Goal: Task Accomplishment & Management: Use online tool/utility

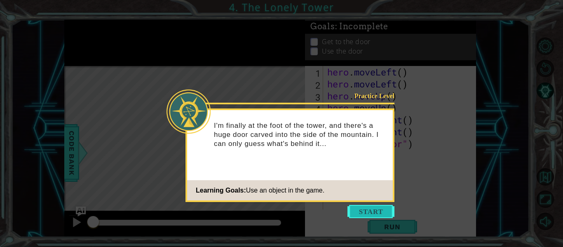
click at [368, 206] on button "Start" at bounding box center [371, 211] width 47 height 13
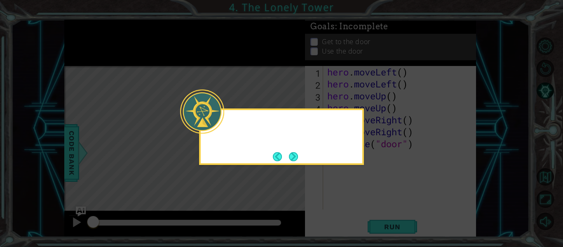
click at [368, 206] on icon at bounding box center [281, 123] width 563 height 247
click at [293, 161] on button "Next" at bounding box center [294, 157] width 10 height 10
click at [293, 161] on button "Next" at bounding box center [293, 156] width 9 height 9
click at [293, 161] on icon at bounding box center [281, 123] width 563 height 247
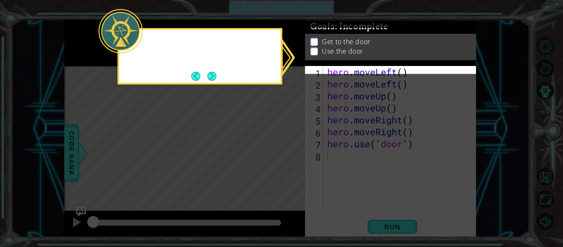
click at [293, 161] on icon at bounding box center [281, 123] width 563 height 247
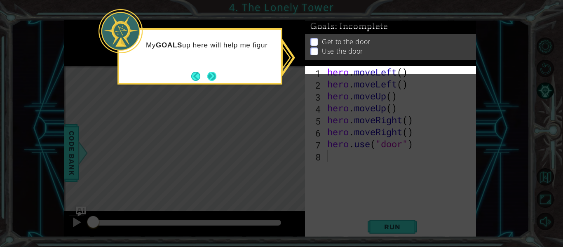
click at [211, 73] on button "Next" at bounding box center [211, 76] width 9 height 9
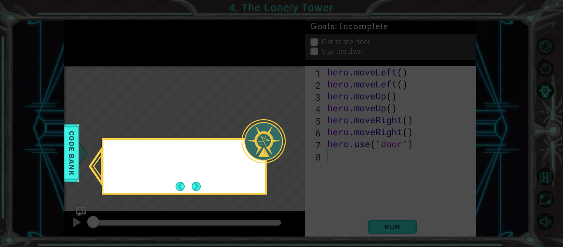
click at [211, 73] on icon at bounding box center [281, 123] width 563 height 247
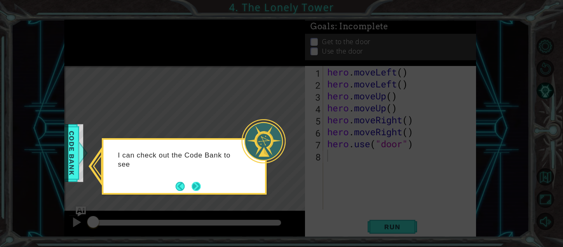
click at [195, 187] on button "Next" at bounding box center [196, 186] width 9 height 9
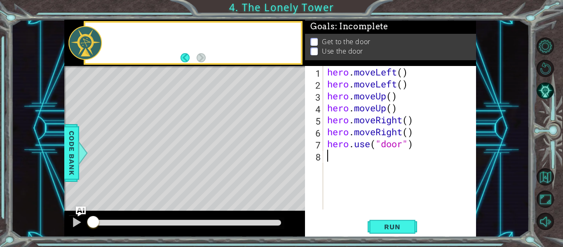
click at [195, 187] on div "Level Map" at bounding box center [254, 187] width 381 height 243
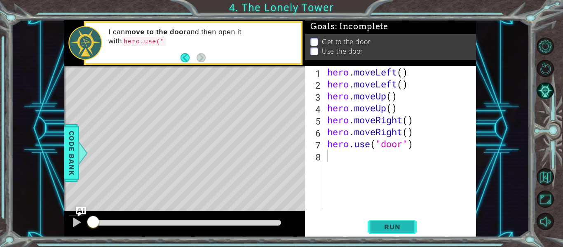
click at [404, 229] on span "Run" at bounding box center [392, 227] width 33 height 8
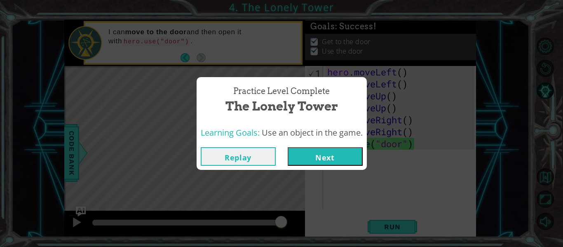
click at [341, 159] on button "Next" at bounding box center [325, 156] width 75 height 19
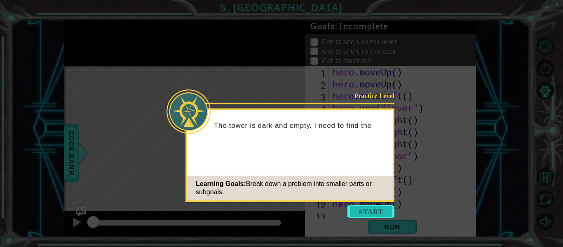
click at [368, 210] on button "Start" at bounding box center [371, 211] width 47 height 13
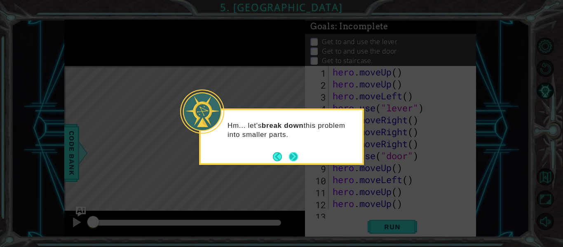
click at [295, 152] on button "Next" at bounding box center [293, 156] width 9 height 9
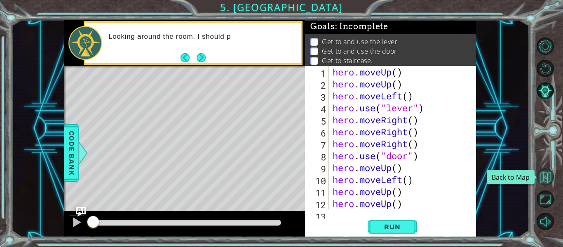
click at [543, 180] on button "Back to Map" at bounding box center [545, 176] width 17 height 17
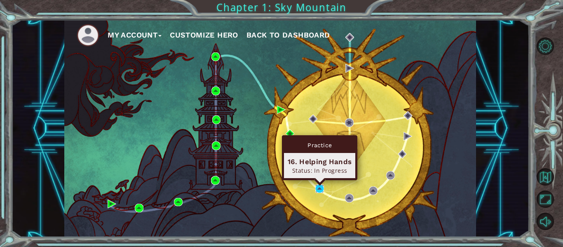
click at [320, 189] on img at bounding box center [320, 188] width 9 height 9
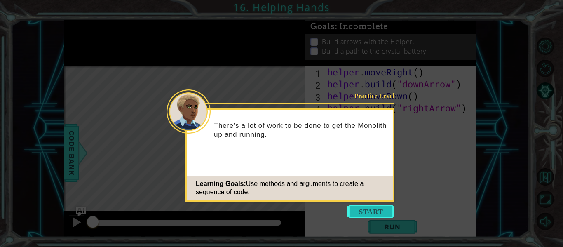
click at [369, 205] on button "Start" at bounding box center [371, 211] width 47 height 13
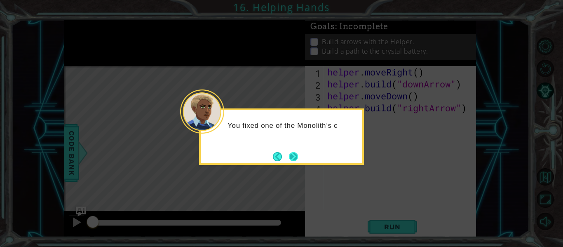
click at [295, 157] on button "Next" at bounding box center [293, 156] width 15 height 15
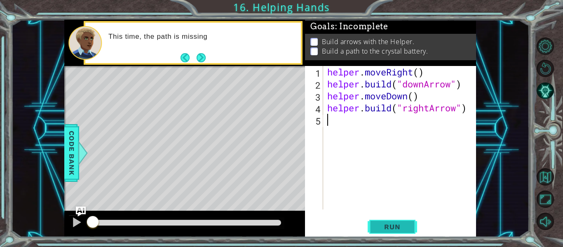
click at [380, 222] on button "Run" at bounding box center [393, 227] width 50 height 17
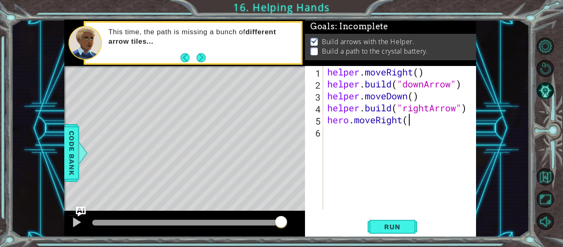
scroll to position [0, 3]
type textarea "hero.moveRight()"
type textarea "H"
click at [347, 123] on div "helper . moveRight ( ) helper . build ( "downArrow" ) helper . moveDown ( ) hel…" at bounding box center [402, 149] width 153 height 167
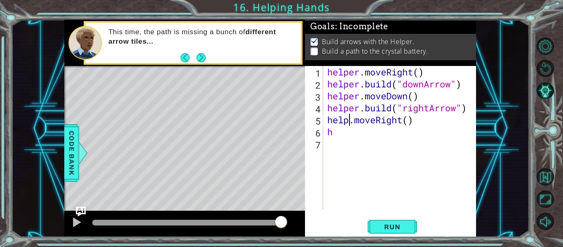
scroll to position [0, 2]
click at [336, 132] on div "helper . moveRight ( ) helper . build ( "downArrow" ) helper . moveDown ( ) hel…" at bounding box center [402, 149] width 153 height 167
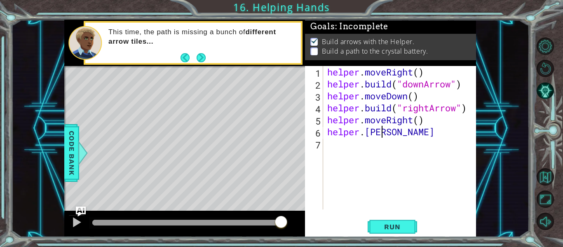
scroll to position [0, 2]
click at [369, 133] on div "helper . moveRight ( ) helper . build ( "downArrow" ) helper . moveDown ( ) hel…" at bounding box center [402, 149] width 153 height 167
click at [397, 134] on div "helper . moveRight ( ) helper . build ( "downArrow" ) helper . moveDown ( ) hel…" at bounding box center [402, 149] width 153 height 167
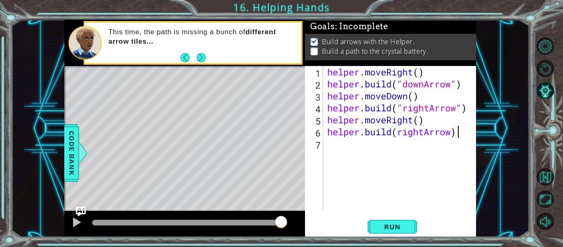
click at [397, 137] on div "helper . moveRight ( ) helper . build ( "downArrow" ) helper . moveDown ( ) hel…" at bounding box center [402, 149] width 153 height 167
click at [459, 133] on div "helper . moveRight ( ) helper . build ( "downArrow" ) helper . moveDown ( ) hel…" at bounding box center [402, 149] width 153 height 167
type textarea "[DOMAIN_NAME]("rightArrow")"
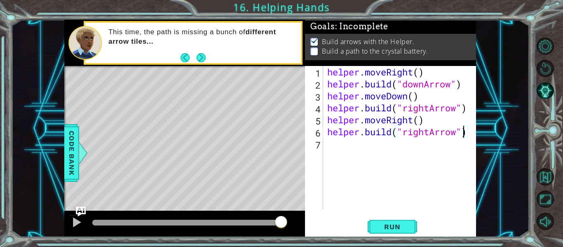
click at [339, 146] on div "helper . moveRight ( ) helper . build ( "downArrow" ) helper . moveDown ( ) hel…" at bounding box center [402, 149] width 153 height 167
type textarea "helper.moveRight()"
click at [330, 155] on div "helper . moveRight ( ) helper . build ( "downArrow" ) helper . moveDown ( ) hel…" at bounding box center [402, 149] width 153 height 167
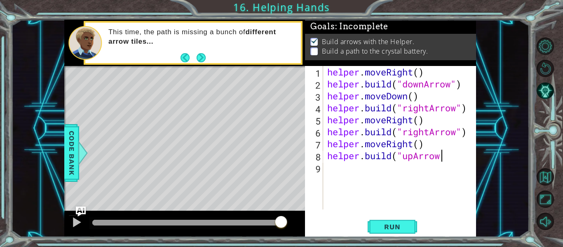
scroll to position [0, 5]
click at [397, 225] on span "Run" at bounding box center [392, 227] width 33 height 8
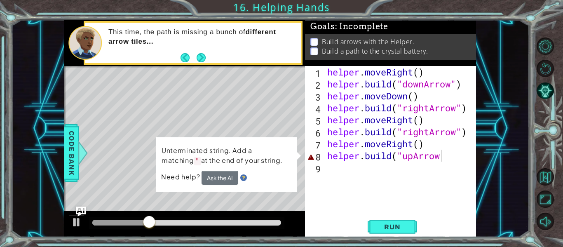
click at [111, 179] on div "Level Map" at bounding box center [254, 187] width 381 height 243
click at [195, 142] on div "Unterminated string. Add a matching " at the end of your string. Need help? Ask…" at bounding box center [226, 164] width 141 height 55
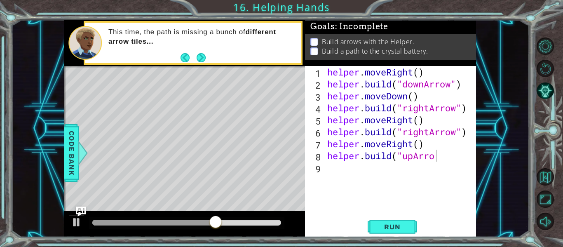
click at [151, 159] on div "Level Map" at bounding box center [254, 187] width 381 height 243
click at [137, 166] on div "Level Map" at bounding box center [254, 187] width 381 height 243
click at [73, 223] on div at bounding box center [76, 222] width 11 height 11
click at [388, 225] on span "Run" at bounding box center [392, 227] width 33 height 8
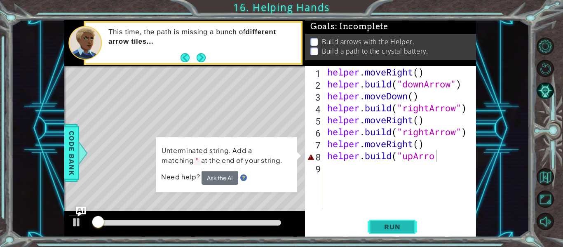
click at [383, 225] on span "Run" at bounding box center [392, 227] width 33 height 8
click at [141, 183] on div "Level Map" at bounding box center [254, 187] width 381 height 243
click at [443, 156] on div "helper . moveRight ( ) helper . build ( "downArrow" ) helper . moveDown ( ) hel…" at bounding box center [402, 149] width 153 height 167
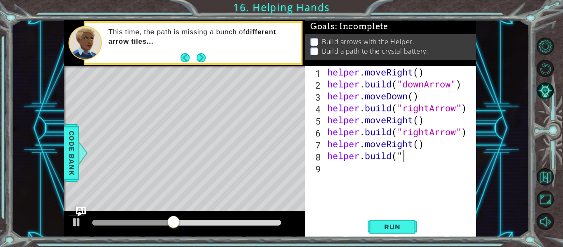
scroll to position [0, 3]
click at [78, 223] on div at bounding box center [76, 222] width 11 height 11
click at [397, 156] on div "helper . moveRight ( ) helper . build ( "downArrow" ) helper . moveDown ( ) hel…" at bounding box center [402, 149] width 153 height 167
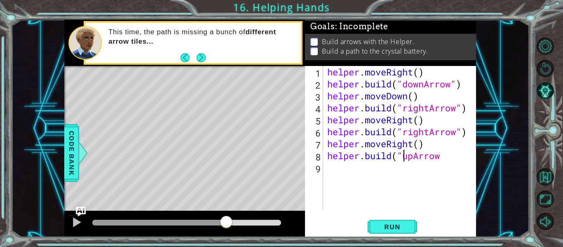
click at [448, 160] on div "helper . moveRight ( ) helper . build ( "downArrow" ) helper . moveDown ( ) hel…" at bounding box center [402, 149] width 153 height 167
type textarea "[DOMAIN_NAME]("upArrow")"
click at [410, 233] on button "Run" at bounding box center [393, 227] width 50 height 17
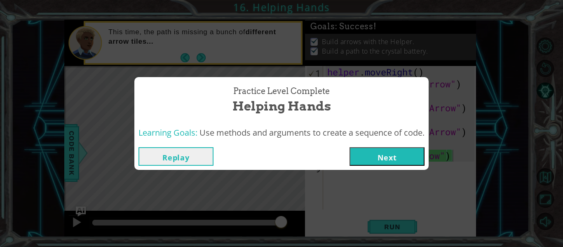
click at [399, 155] on button "Next" at bounding box center [387, 156] width 75 height 19
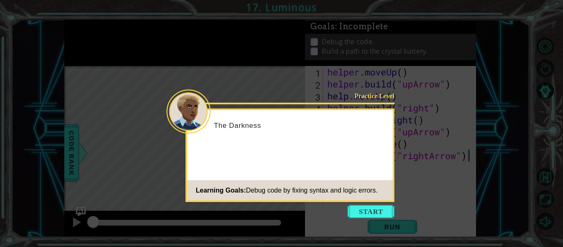
click at [399, 155] on icon at bounding box center [281, 123] width 563 height 247
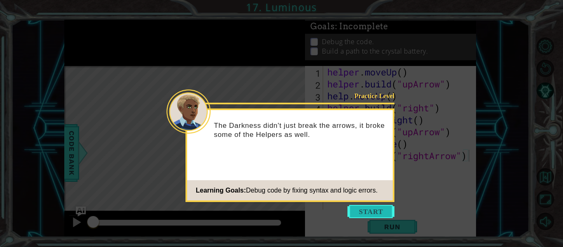
click at [371, 210] on button "Start" at bounding box center [371, 211] width 47 height 13
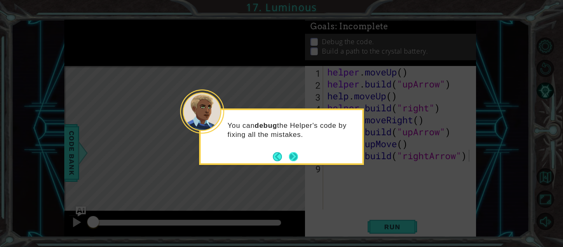
click at [295, 153] on button "Next" at bounding box center [293, 156] width 9 height 9
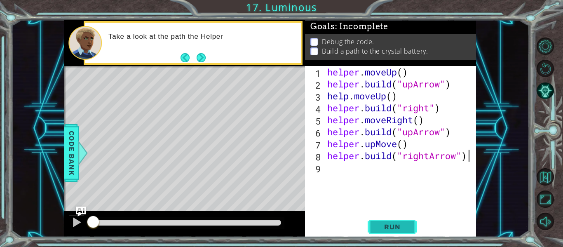
click at [402, 228] on span "Run" at bounding box center [392, 227] width 33 height 8
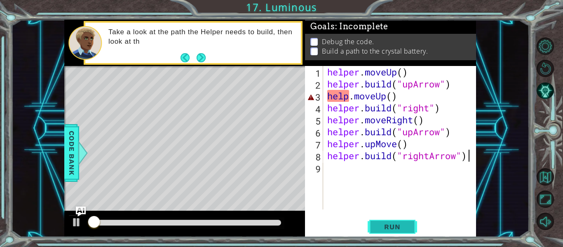
click at [402, 226] on span "Run" at bounding box center [392, 227] width 33 height 8
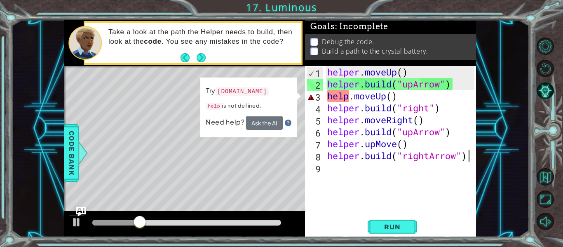
click at [347, 100] on div "helper . moveUp ( ) helper . build ( "upArrow" ) help . moveUp ( ) helper . bui…" at bounding box center [402, 149] width 153 height 167
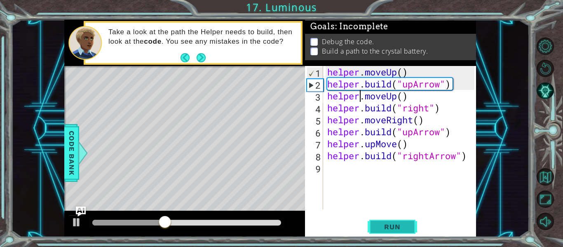
click at [375, 225] on button "Run" at bounding box center [393, 227] width 50 height 17
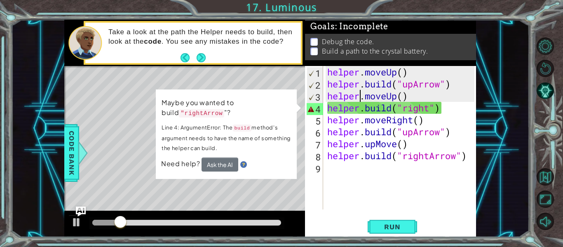
click at [342, 108] on div "helper . moveUp ( ) helper . build ( "upArrow" ) helper . moveUp ( ) helper . b…" at bounding box center [402, 149] width 153 height 167
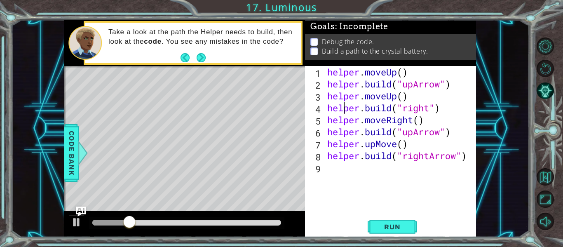
scroll to position [0, 1]
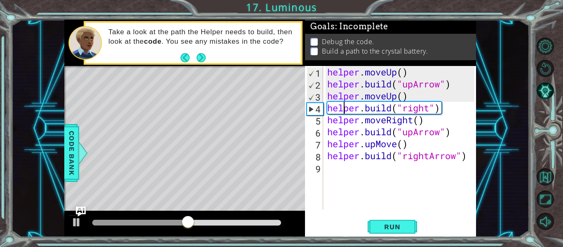
click at [432, 108] on div "helper . moveUp ( ) helper . build ( "upArrow" ) helper . moveUp ( ) helper . b…" at bounding box center [402, 149] width 153 height 167
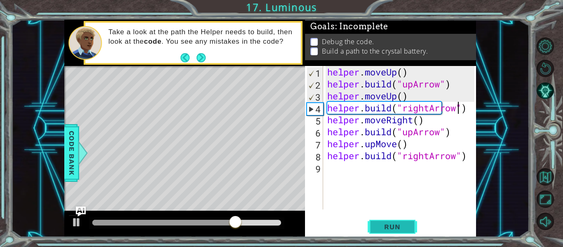
click at [384, 221] on button "Run" at bounding box center [393, 227] width 50 height 17
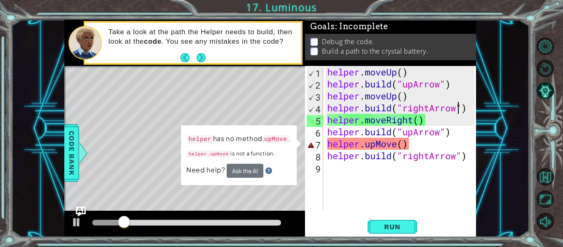
click at [401, 143] on div "helper . moveUp ( ) helper . build ( "upArrow" ) helper . moveUp ( ) helper . b…" at bounding box center [402, 149] width 153 height 167
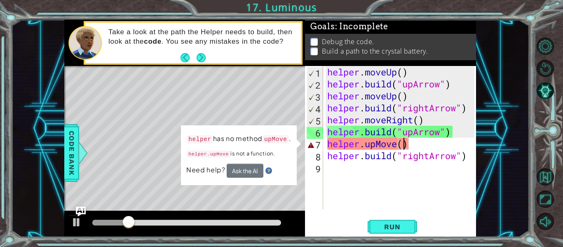
click at [405, 145] on div "helper . moveUp ( ) helper . build ( "upArrow" ) helper . moveUp ( ) helper . b…" at bounding box center [402, 149] width 153 height 167
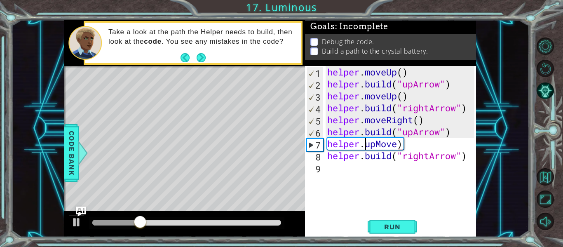
click at [365, 144] on div "helper . moveUp ( ) helper . build ( "upArrow" ) helper . moveUp ( ) helper . b…" at bounding box center [402, 149] width 153 height 167
click at [407, 146] on div "helper . moveUp ( ) helper . build ( "upArrow" ) helper . moveUp ( ) helper . b…" at bounding box center [402, 149] width 153 height 167
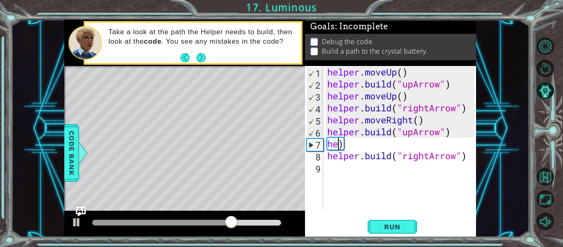
scroll to position [0, 0]
type textarea ")"
click at [335, 144] on div "helper . moveUp ( ) helper . build ( "upArrow" ) helper . moveUp ( ) helper . b…" at bounding box center [402, 149] width 153 height 167
type textarea "H"
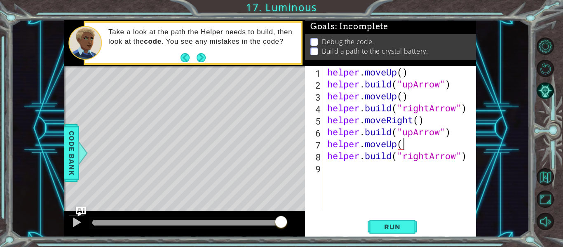
scroll to position [0, 3]
type textarea "helper.moveUp()"
click at [398, 224] on span "Run" at bounding box center [392, 227] width 33 height 8
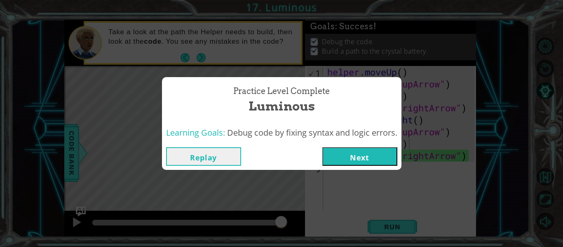
click at [380, 161] on button "Next" at bounding box center [360, 156] width 75 height 19
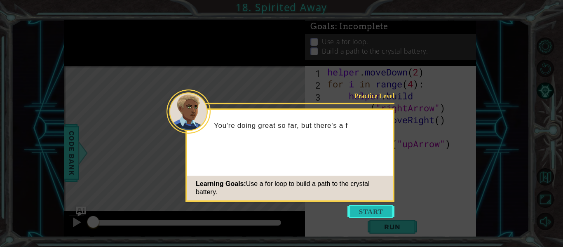
click at [368, 215] on button "Start" at bounding box center [371, 211] width 47 height 13
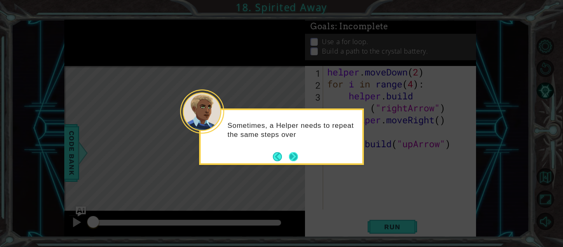
click at [294, 157] on button "Next" at bounding box center [293, 156] width 9 height 9
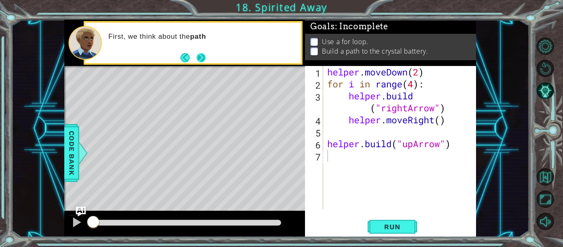
click at [205, 62] on button "Next" at bounding box center [201, 57] width 9 height 9
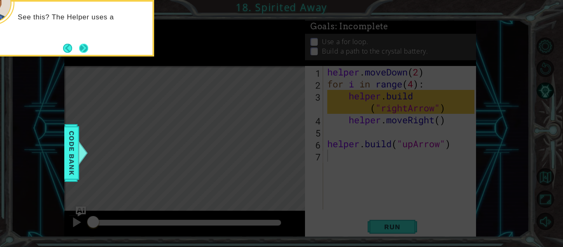
click at [85, 51] on button "Next" at bounding box center [83, 47] width 9 height 9
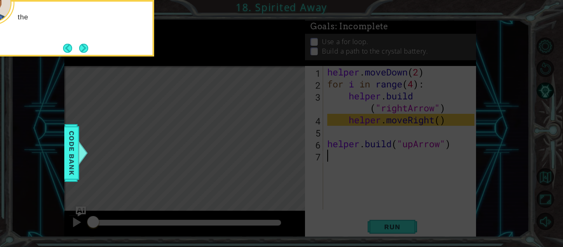
click at [85, 51] on button "Next" at bounding box center [83, 48] width 9 height 9
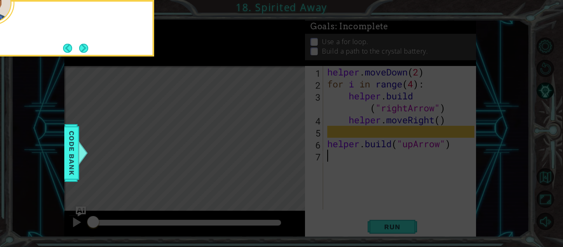
click at [85, 51] on button "Next" at bounding box center [83, 48] width 9 height 9
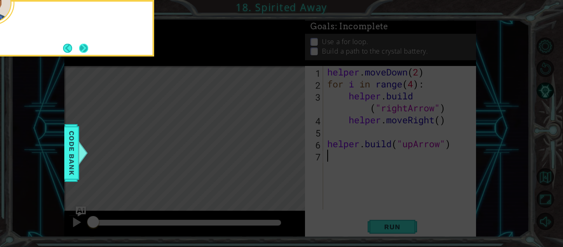
click at [85, 51] on button "Next" at bounding box center [83, 47] width 9 height 9
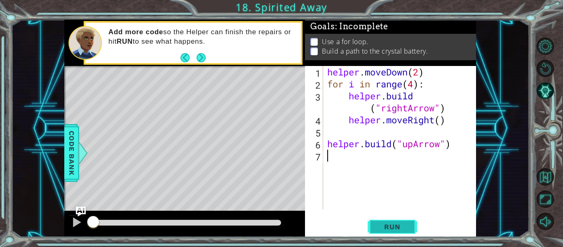
click at [378, 225] on span "Run" at bounding box center [392, 227] width 33 height 8
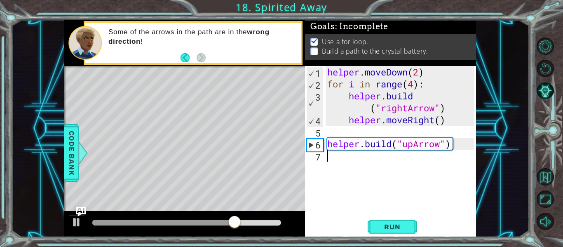
type textarea "H"
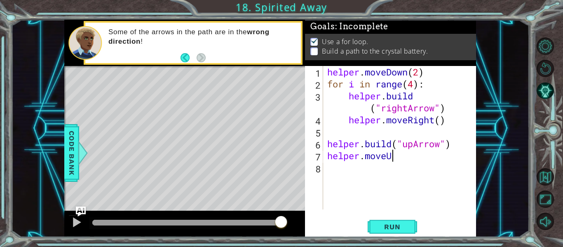
scroll to position [0, 3]
type textarea "helper.moveUp()"
type textarea "H"
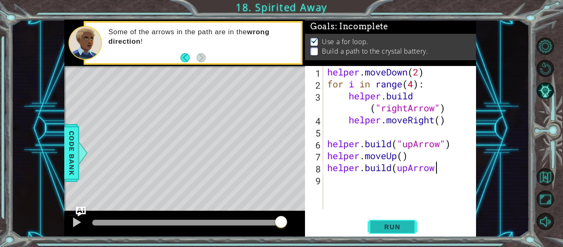
scroll to position [0, 5]
click at [396, 169] on div "helper . moveDown ( 2 ) for i in range ( 4 ) : helper . build ( "rightArrow" ) …" at bounding box center [402, 149] width 153 height 167
click at [445, 173] on div "helper . moveDown ( 2 ) for i in range ( 4 ) : helper . build ( "rightArrow" ) …" at bounding box center [402, 149] width 153 height 167
click at [442, 173] on div "helper . moveDown ( 2 ) for i in range ( 4 ) : helper . build ( "rightArrow" ) …" at bounding box center [402, 149] width 153 height 167
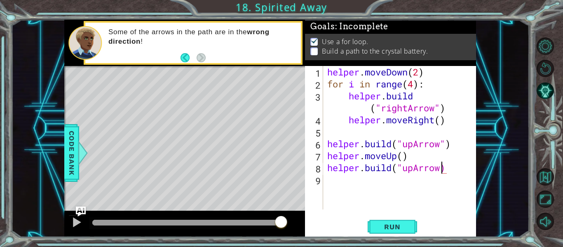
scroll to position [0, 5]
type textarea "[DOMAIN_NAME]("upArrow")"
click at [406, 228] on span "Run" at bounding box center [392, 227] width 33 height 8
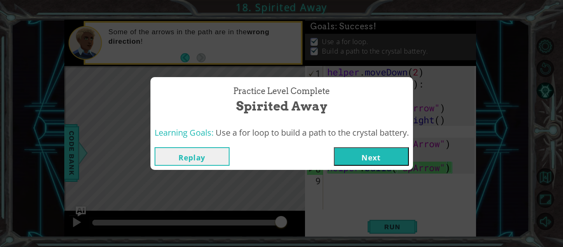
click at [348, 164] on button "Next" at bounding box center [371, 156] width 75 height 19
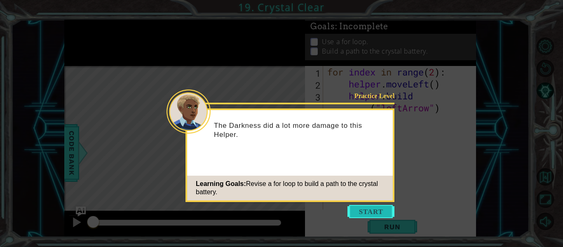
click at [361, 208] on button "Start" at bounding box center [371, 211] width 47 height 13
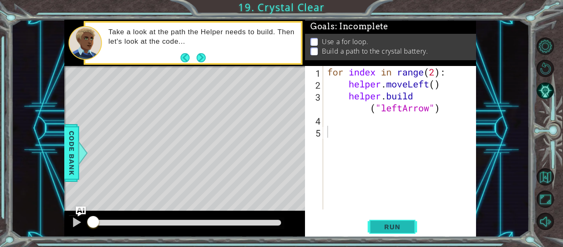
click at [378, 226] on span "Run" at bounding box center [392, 227] width 33 height 8
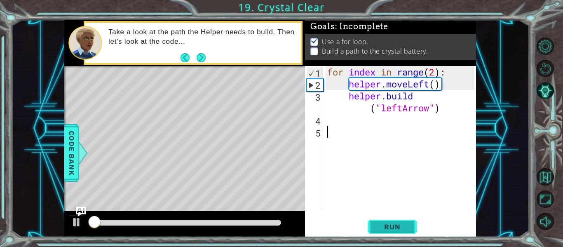
click at [378, 227] on span "Run" at bounding box center [392, 227] width 33 height 8
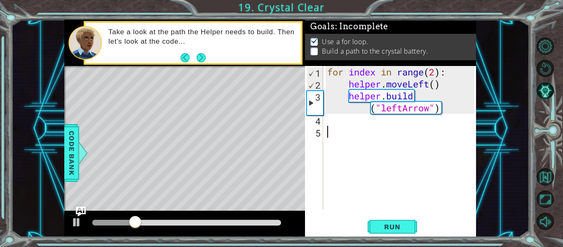
click at [346, 121] on div "for index in range ( 2 ) : helper . moveLeft ( ) helper . build ( "leftArrow" )" at bounding box center [402, 149] width 153 height 167
type textarea "h"
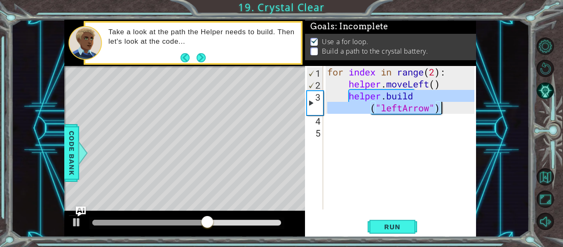
drag, startPoint x: 350, startPoint y: 99, endPoint x: 443, endPoint y: 112, distance: 93.3
click at [443, 112] on div "for index in range ( 2 ) : helper . moveLeft ( ) helper . build ( "leftArrow" )" at bounding box center [402, 149] width 153 height 167
type textarea "[DOMAIN_NAME]("leftArrow")"
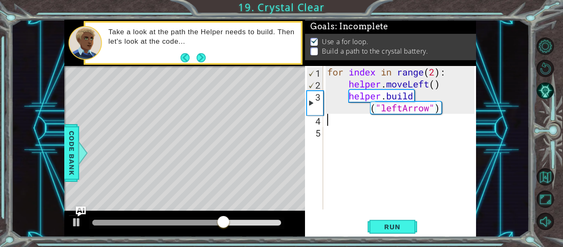
click at [347, 124] on div "for index in range ( 2 ) : helper . moveLeft ( ) helper . build ( "leftArrow" )" at bounding box center [402, 149] width 153 height 167
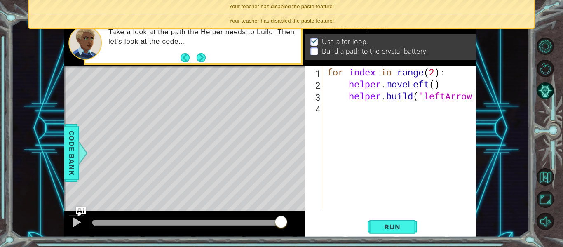
scroll to position [0, 7]
type textarea "[DOMAIN_NAME]("leftArrow")"
click at [361, 137] on div "for index in range ( 2 ) : helper . moveLeft ( ) helper . build ( "leftArrow" )" at bounding box center [402, 149] width 153 height 167
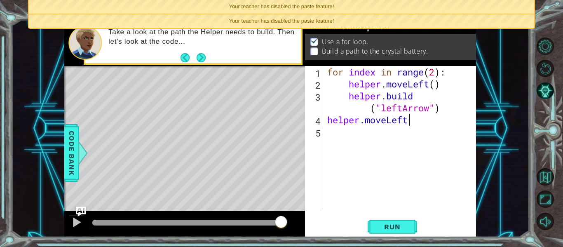
scroll to position [0, 4]
type textarea "helper.moveLeft()"
type textarea "H"
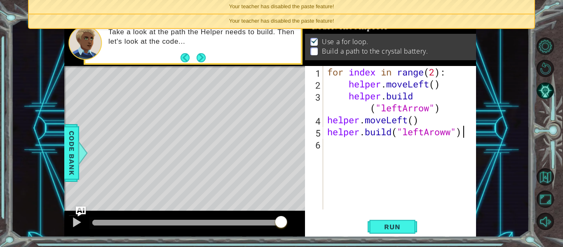
scroll to position [0, 6]
type textarea "[DOMAIN_NAME]("leftAroww")"
click at [380, 223] on span "Run" at bounding box center [392, 227] width 33 height 8
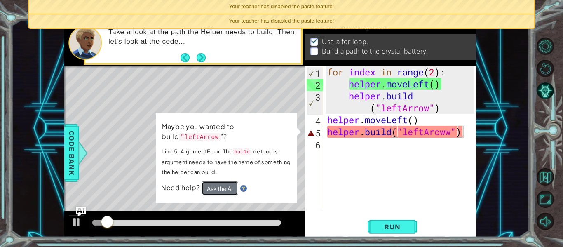
click at [219, 192] on button "Ask the AI" at bounding box center [220, 189] width 37 height 14
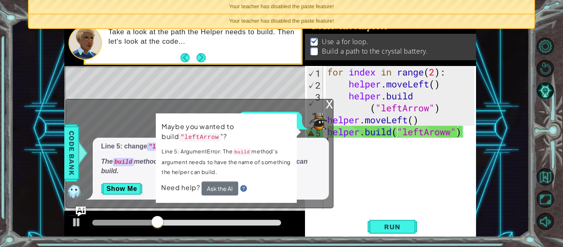
click at [344, 208] on div "for index in range ( 2 ) : helper . moveLeft ( ) helper . build ( "leftArrow" )…" at bounding box center [402, 149] width 153 height 167
click at [375, 152] on div "for index in range ( 2 ) : helper . moveLeft ( ) helper . build ( "leftArrow" )…" at bounding box center [402, 149] width 153 height 167
click at [326, 106] on div "x" at bounding box center [329, 103] width 7 height 8
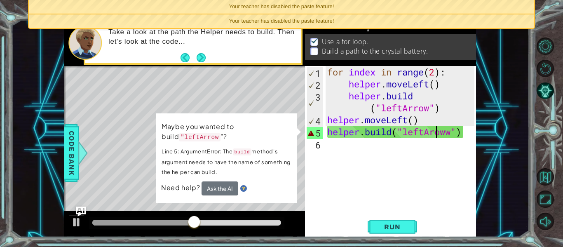
click at [434, 133] on div "for index in range ( 2 ) : helper . moveLeft ( ) helper . build ( "leftArrow" )…" at bounding box center [402, 149] width 153 height 167
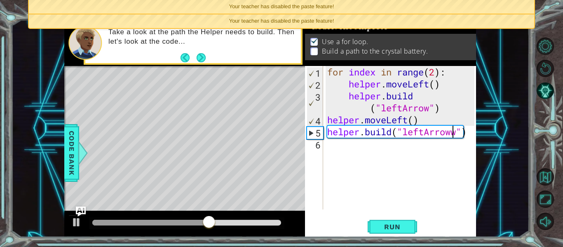
click at [455, 130] on div "for index in range ( 2 ) : helper . moveLeft ( ) helper . build ( "leftArrow" )…" at bounding box center [402, 149] width 153 height 167
type textarea "[DOMAIN_NAME]("leftArrow")"
click at [389, 232] on button "Run" at bounding box center [393, 227] width 50 height 17
click at [329, 146] on div "for index in range ( 2 ) : helper . moveLeft ( ) helper . build ( "leftArrow" )…" at bounding box center [402, 149] width 153 height 167
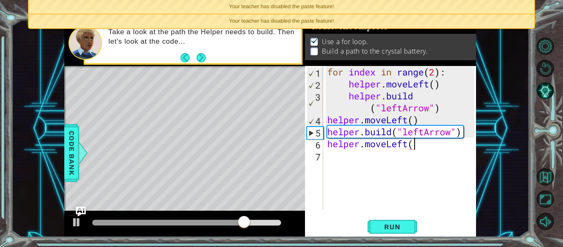
scroll to position [0, 4]
type textarea "helper.moveLeft()"
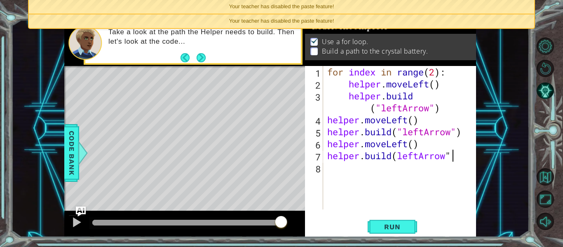
scroll to position [0, 5]
click at [400, 156] on div "for index in range ( 2 ) : helper . moveLeft ( ) helper . build ( "leftArrow" )…" at bounding box center [402, 149] width 153 height 167
click at [458, 154] on div "for index in range ( 2 ) : helper . moveLeft ( ) helper . build ( "leftArrow" )…" at bounding box center [402, 149] width 153 height 167
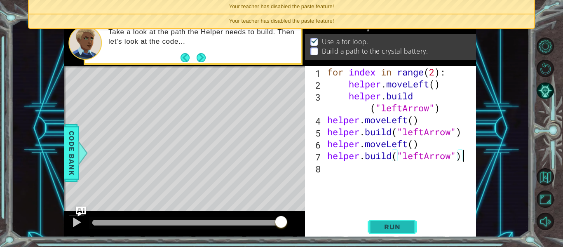
type textarea "[DOMAIN_NAME]("leftArrow")"
click at [398, 227] on span "Run" at bounding box center [392, 227] width 33 height 8
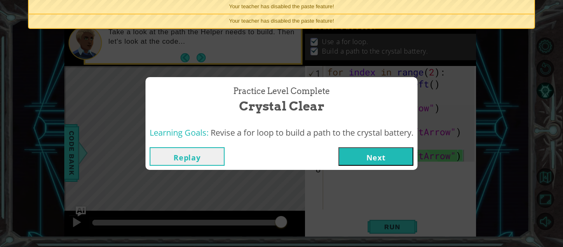
click at [395, 160] on button "Next" at bounding box center [376, 156] width 75 height 19
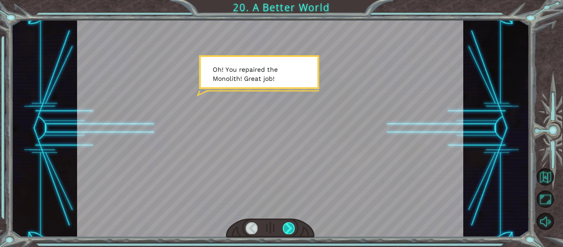
click at [289, 231] on div at bounding box center [289, 228] width 12 height 12
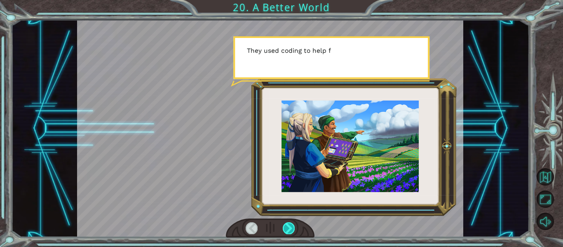
click at [289, 231] on div at bounding box center [289, 228] width 12 height 12
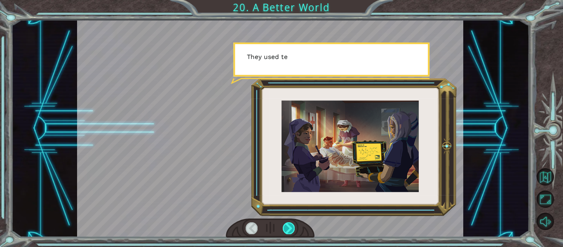
click at [289, 231] on div at bounding box center [289, 228] width 12 height 12
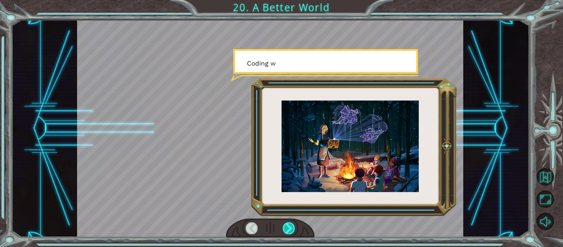
click at [289, 231] on div at bounding box center [289, 228] width 12 height 12
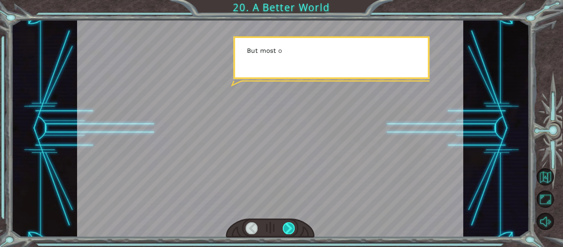
click at [289, 231] on div at bounding box center [289, 228] width 12 height 12
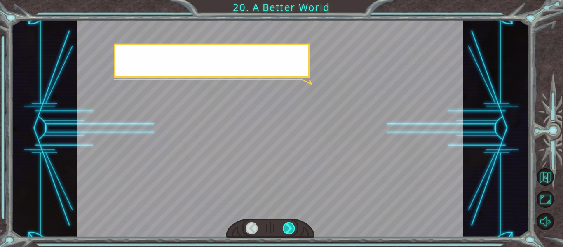
click at [289, 231] on div at bounding box center [289, 228] width 12 height 12
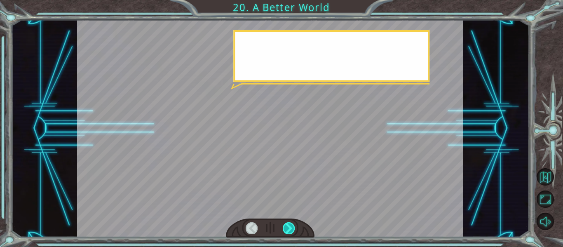
click at [289, 231] on div at bounding box center [289, 228] width 12 height 12
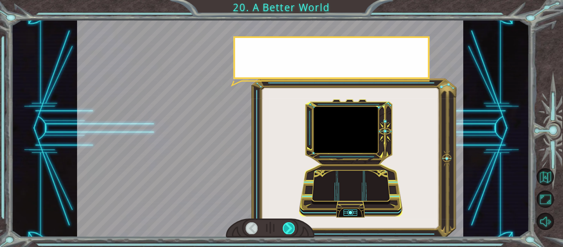
click at [289, 231] on div at bounding box center [289, 228] width 12 height 12
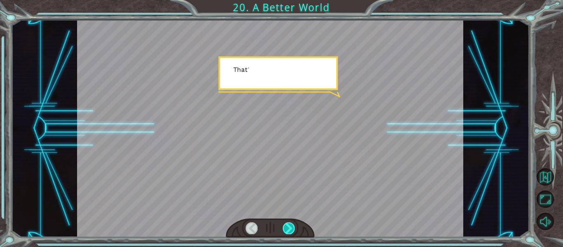
click at [289, 231] on div at bounding box center [289, 228] width 12 height 12
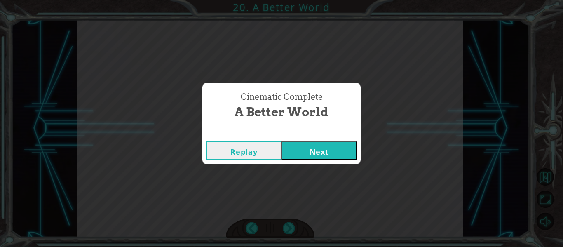
click at [312, 158] on button "Next" at bounding box center [319, 150] width 75 height 19
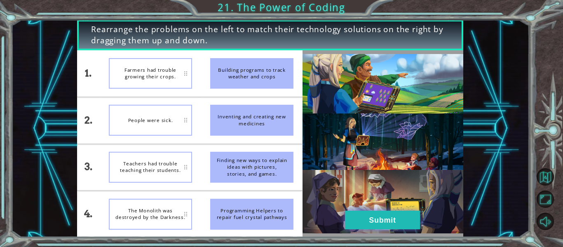
click at [371, 220] on button "Submit" at bounding box center [382, 220] width 75 height 19
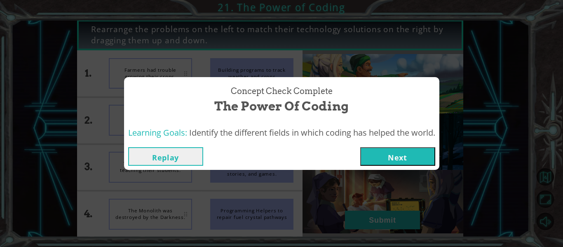
click at [408, 155] on button "Next" at bounding box center [398, 156] width 75 height 19
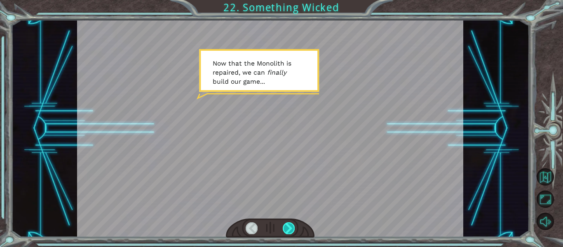
click at [285, 225] on div at bounding box center [289, 228] width 12 height 12
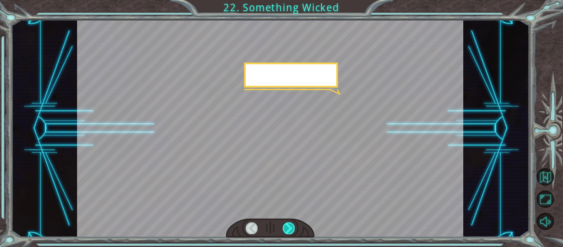
click at [285, 225] on div at bounding box center [289, 228] width 12 height 12
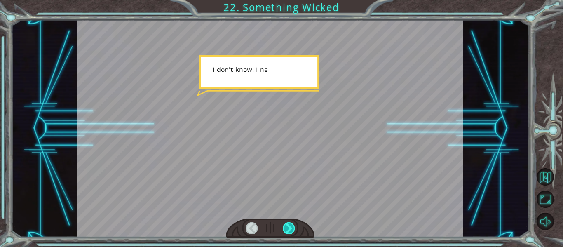
click at [285, 225] on div at bounding box center [289, 228] width 12 height 12
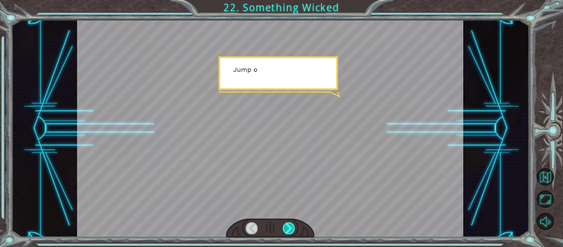
click at [285, 225] on div at bounding box center [289, 228] width 12 height 12
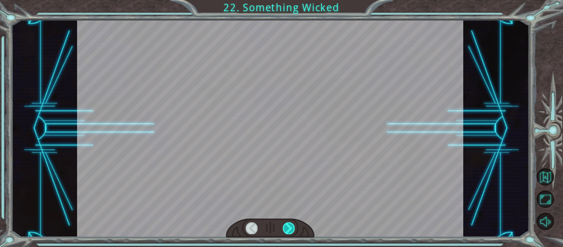
click at [285, 225] on div at bounding box center [289, 228] width 12 height 12
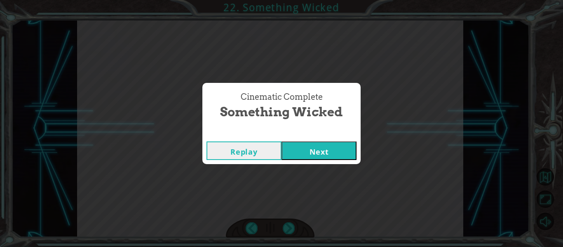
click at [316, 153] on button "Next" at bounding box center [319, 150] width 75 height 19
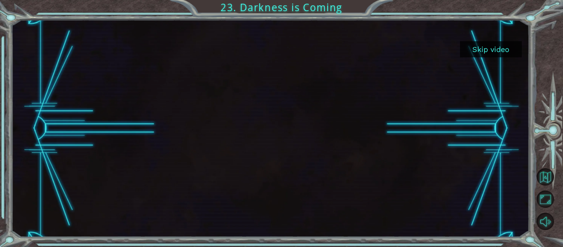
click at [507, 48] on button "Skip video" at bounding box center [491, 49] width 62 height 16
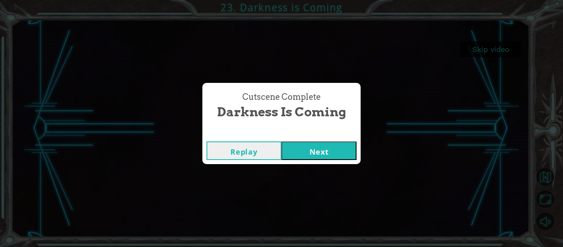
click at [301, 153] on button "Next" at bounding box center [319, 150] width 75 height 19
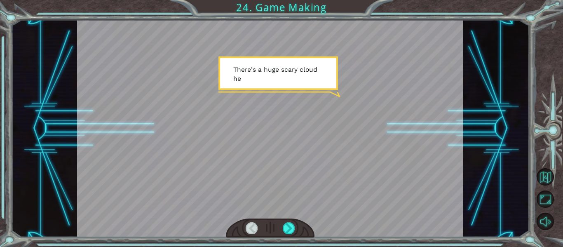
click at [291, 128] on div at bounding box center [270, 128] width 387 height 217
click at [290, 224] on div at bounding box center [289, 228] width 12 height 12
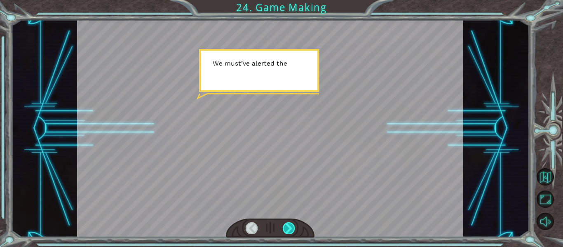
click at [290, 224] on div at bounding box center [289, 228] width 12 height 12
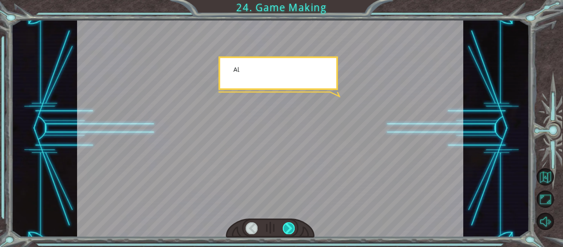
click at [290, 224] on div at bounding box center [289, 228] width 12 height 12
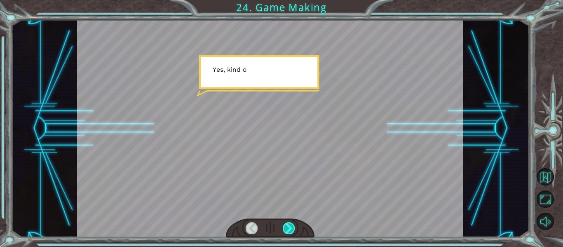
click at [290, 224] on div at bounding box center [289, 228] width 12 height 12
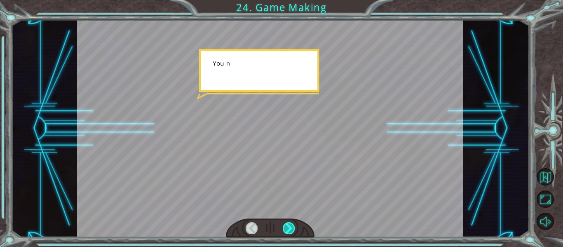
click at [290, 224] on div at bounding box center [289, 228] width 12 height 12
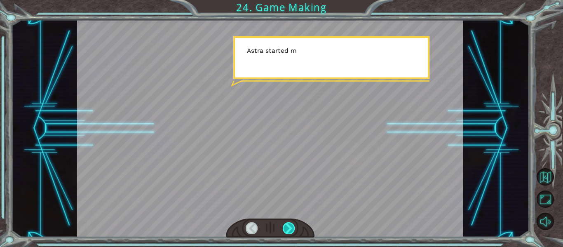
click at [289, 223] on div at bounding box center [289, 228] width 12 height 12
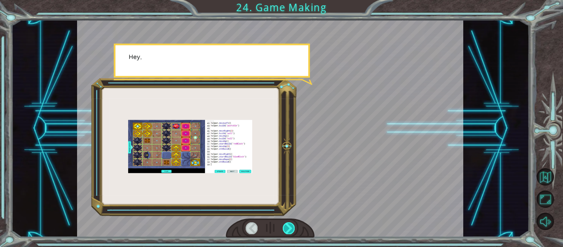
click at [289, 223] on div at bounding box center [289, 228] width 12 height 12
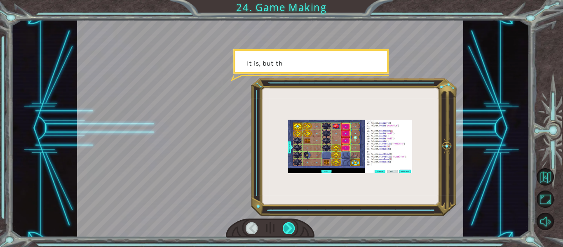
click at [290, 224] on div at bounding box center [289, 228] width 12 height 12
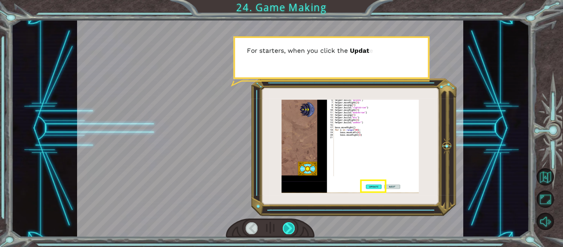
click at [290, 224] on div at bounding box center [289, 228] width 12 height 12
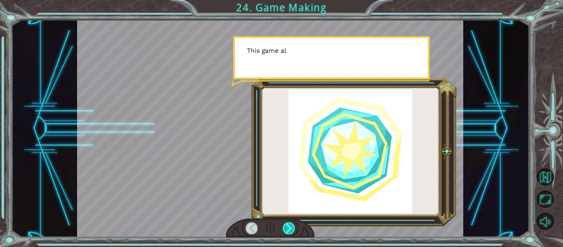
click at [290, 224] on div at bounding box center [289, 228] width 12 height 12
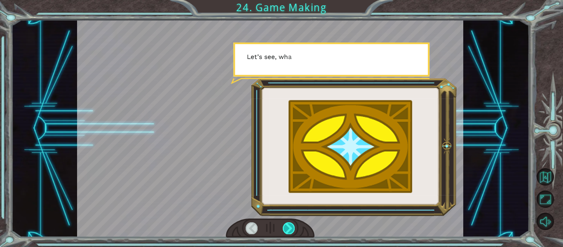
click at [290, 224] on div at bounding box center [289, 228] width 12 height 12
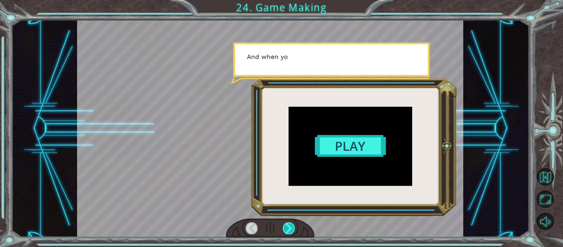
click at [290, 224] on div at bounding box center [289, 228] width 12 height 12
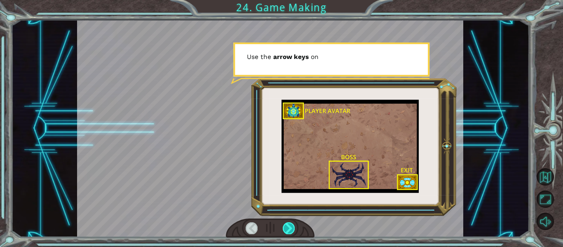
click at [290, 224] on div at bounding box center [289, 228] width 12 height 12
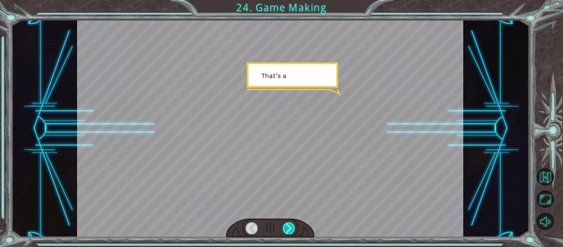
click at [290, 224] on div at bounding box center [289, 228] width 12 height 12
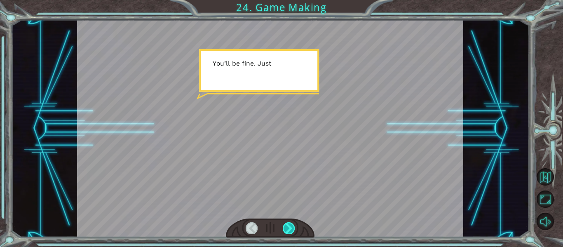
click at [290, 224] on div at bounding box center [289, 228] width 12 height 12
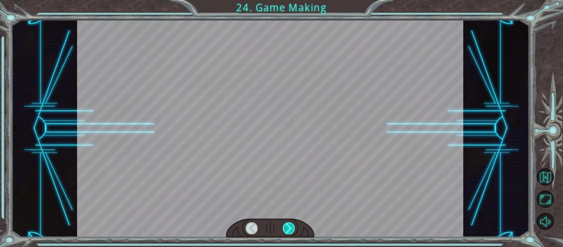
click at [290, 224] on div at bounding box center [289, 228] width 12 height 12
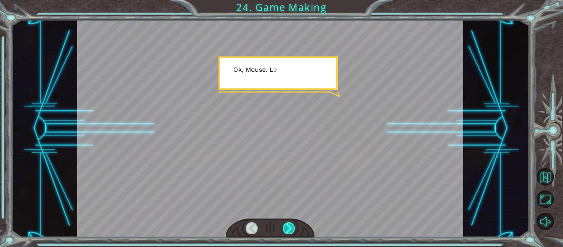
click at [290, 224] on div at bounding box center [289, 228] width 12 height 12
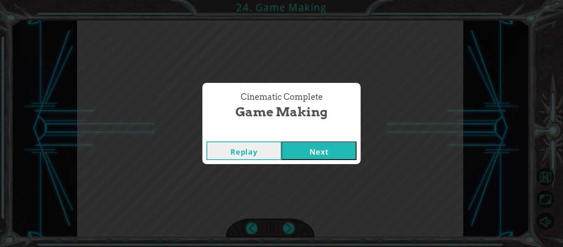
click at [356, 139] on div "Replay Next" at bounding box center [282, 150] width 158 height 27
click at [352, 152] on button "Next" at bounding box center [319, 150] width 75 height 19
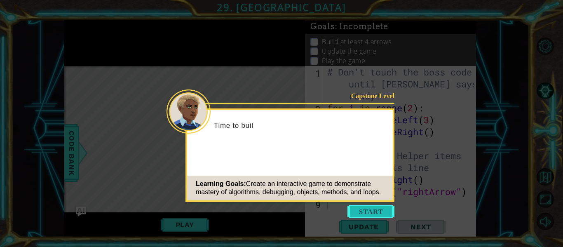
click at [378, 217] on button "Start" at bounding box center [371, 211] width 47 height 13
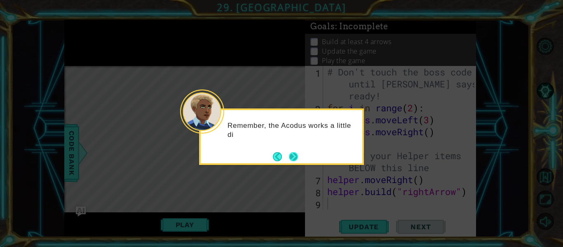
click at [294, 158] on button "Next" at bounding box center [293, 156] width 9 height 9
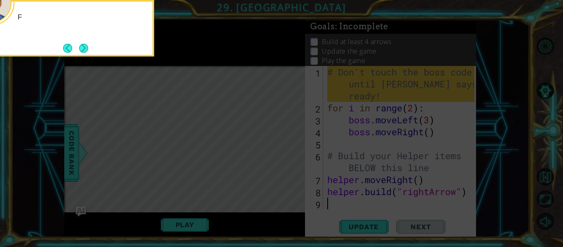
click at [294, 158] on icon at bounding box center [281, 37] width 563 height 420
click at [278, 156] on icon at bounding box center [281, 37] width 563 height 420
click at [81, 46] on button "Next" at bounding box center [83, 47] width 9 height 9
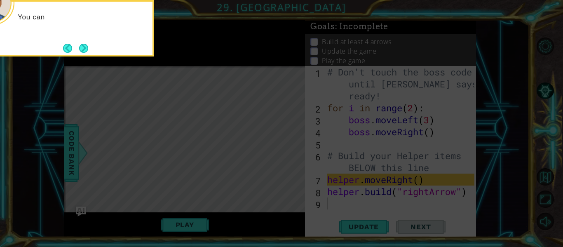
click at [79, 43] on button "Next" at bounding box center [84, 48] width 10 height 10
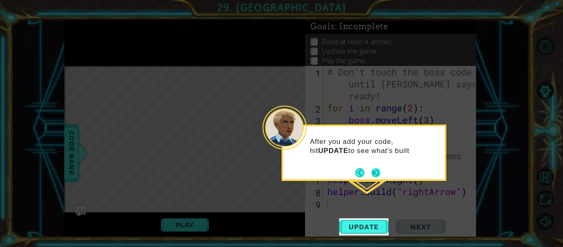
click at [381, 172] on button "Next" at bounding box center [376, 173] width 10 height 10
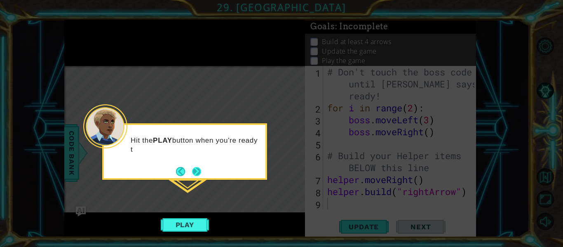
click at [193, 170] on button "Next" at bounding box center [196, 171] width 9 height 9
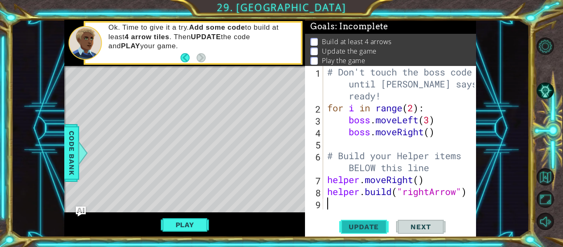
click at [361, 227] on span "Update" at bounding box center [364, 227] width 47 height 8
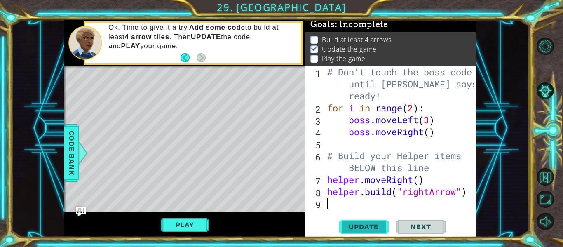
click at [357, 223] on span "Update" at bounding box center [364, 227] width 47 height 8
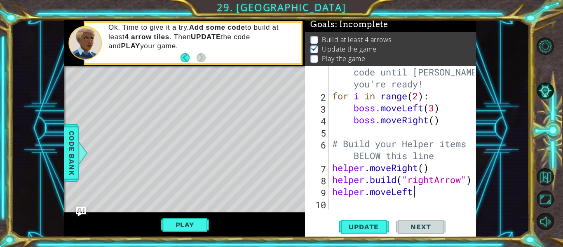
scroll to position [0, 4]
click at [372, 229] on span "Update" at bounding box center [364, 227] width 47 height 8
click at [372, 228] on span "Update" at bounding box center [364, 227] width 47 height 8
click at [412, 193] on div "# Don't touch the boss code until [PERSON_NAME] says you're ready! for i in ran…" at bounding box center [405, 149] width 148 height 191
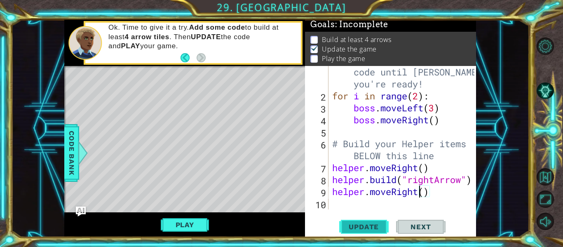
type textarea "helper.moveRight()"
click at [371, 223] on span "Update" at bounding box center [364, 227] width 47 height 8
click at [441, 193] on div "# Don't touch the boss code until [PERSON_NAME] says you're ready! for i in ran…" at bounding box center [405, 149] width 148 height 191
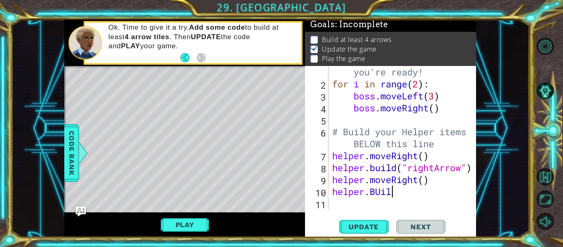
scroll to position [0, 2]
click at [381, 189] on div "# Don't touch the boss code until [PERSON_NAME] says you're ready! for i in ran…" at bounding box center [405, 137] width 148 height 191
type textarea "[DOMAIN_NAME]"
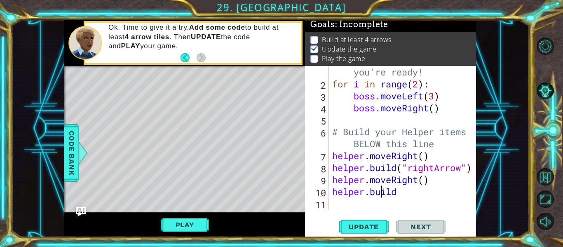
click at [401, 199] on div "# Don't touch the boss code until [PERSON_NAME] says you're ready! for i in ran…" at bounding box center [405, 137] width 148 height 191
click at [404, 187] on div "# Don't touch the boss code until [PERSON_NAME] says you're ready! for i in ran…" at bounding box center [405, 137] width 148 height 191
click at [443, 191] on div "# Don't touch the boss code until [PERSON_NAME] says you're ready! for i in ran…" at bounding box center [405, 137] width 148 height 191
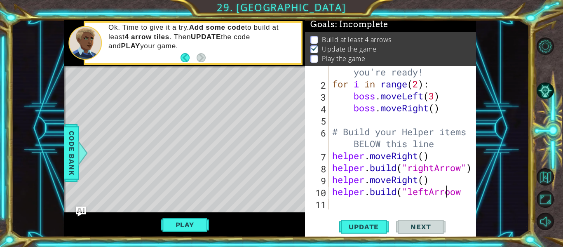
click at [451, 192] on div "# Don't touch the boss code until [PERSON_NAME] says you're ready! for i in ran…" at bounding box center [405, 137] width 148 height 191
click at [467, 193] on div at bounding box center [471, 125] width 8 height 167
click at [430, 193] on div "# Don't touch the boss code until [PERSON_NAME] says you're ready! for i in ran…" at bounding box center [405, 137] width 148 height 191
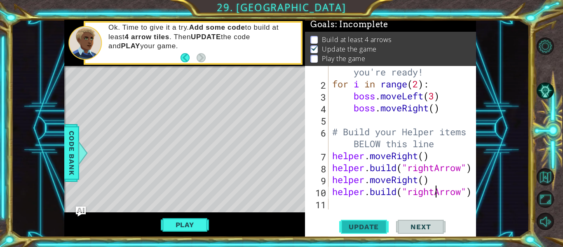
type textarea "[DOMAIN_NAME]("rightArrow")"
click at [381, 227] on span "Update" at bounding box center [364, 227] width 47 height 8
